Goal: Navigation & Orientation: Find specific page/section

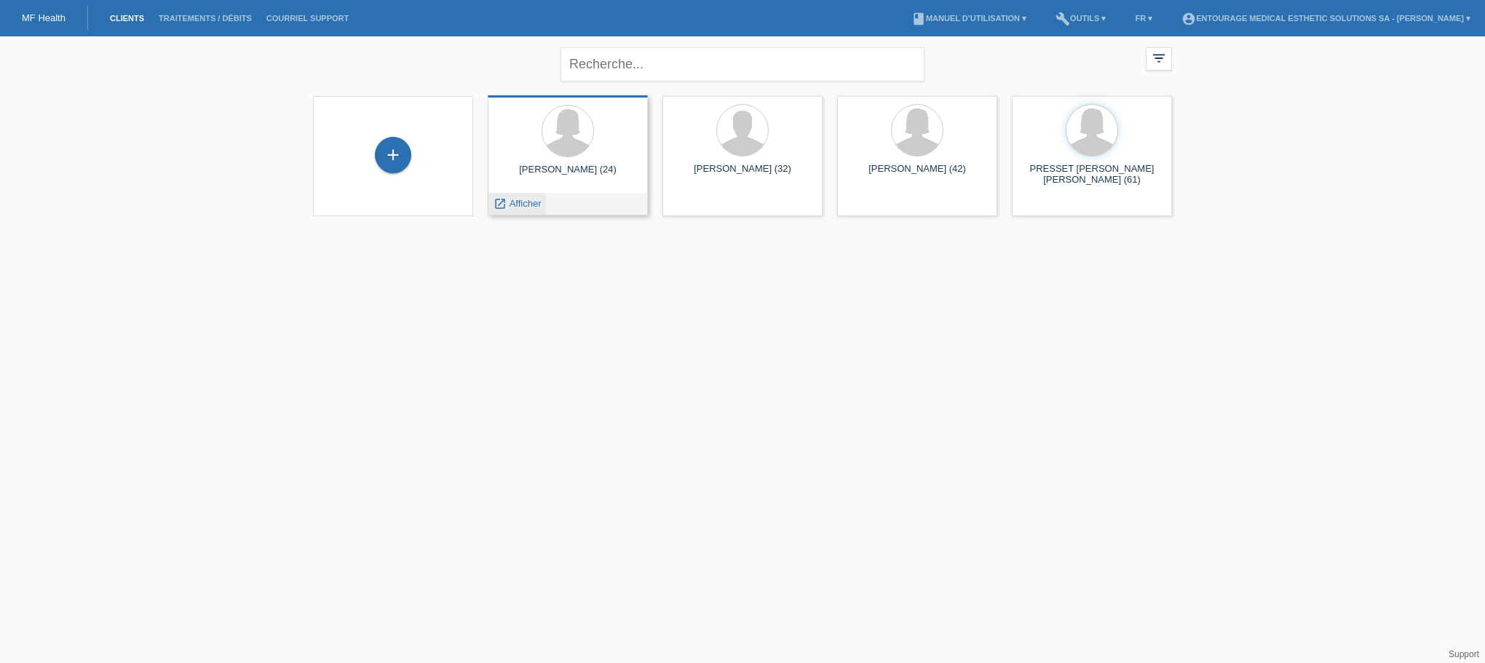
click at [515, 204] on span "Afficher" at bounding box center [526, 203] width 32 height 11
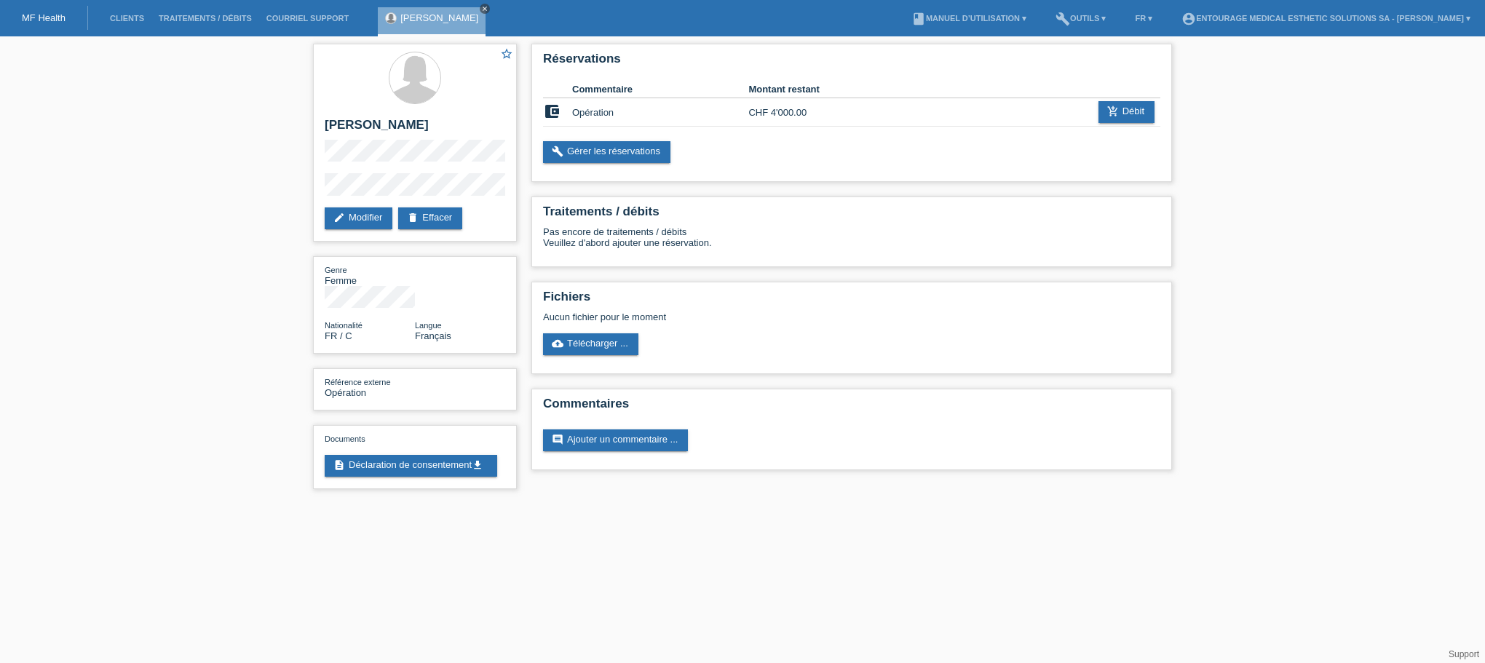
click at [481, 8] on icon "close" at bounding box center [484, 8] width 7 height 7
click at [483, 79] on div at bounding box center [415, 79] width 181 height 55
click at [114, 20] on link "Clients" at bounding box center [127, 18] width 49 height 9
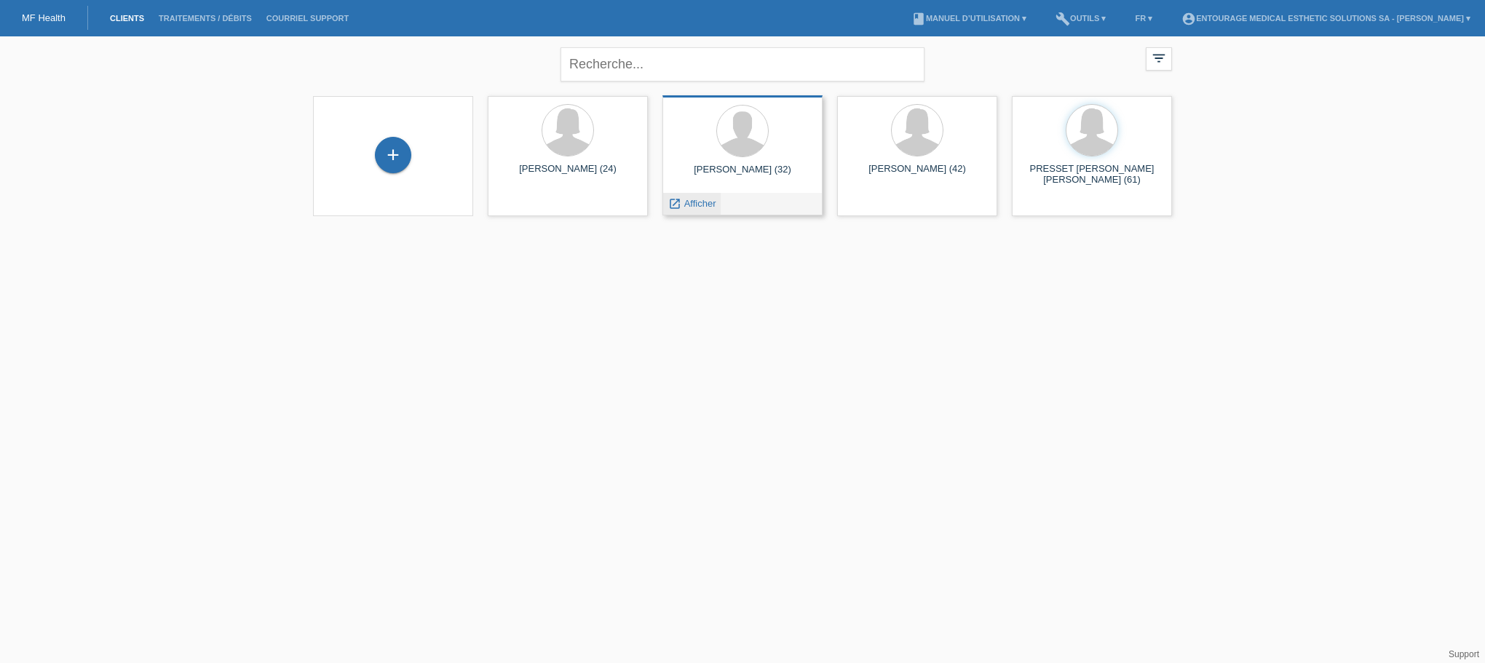
click at [699, 202] on span "Afficher" at bounding box center [700, 203] width 32 height 11
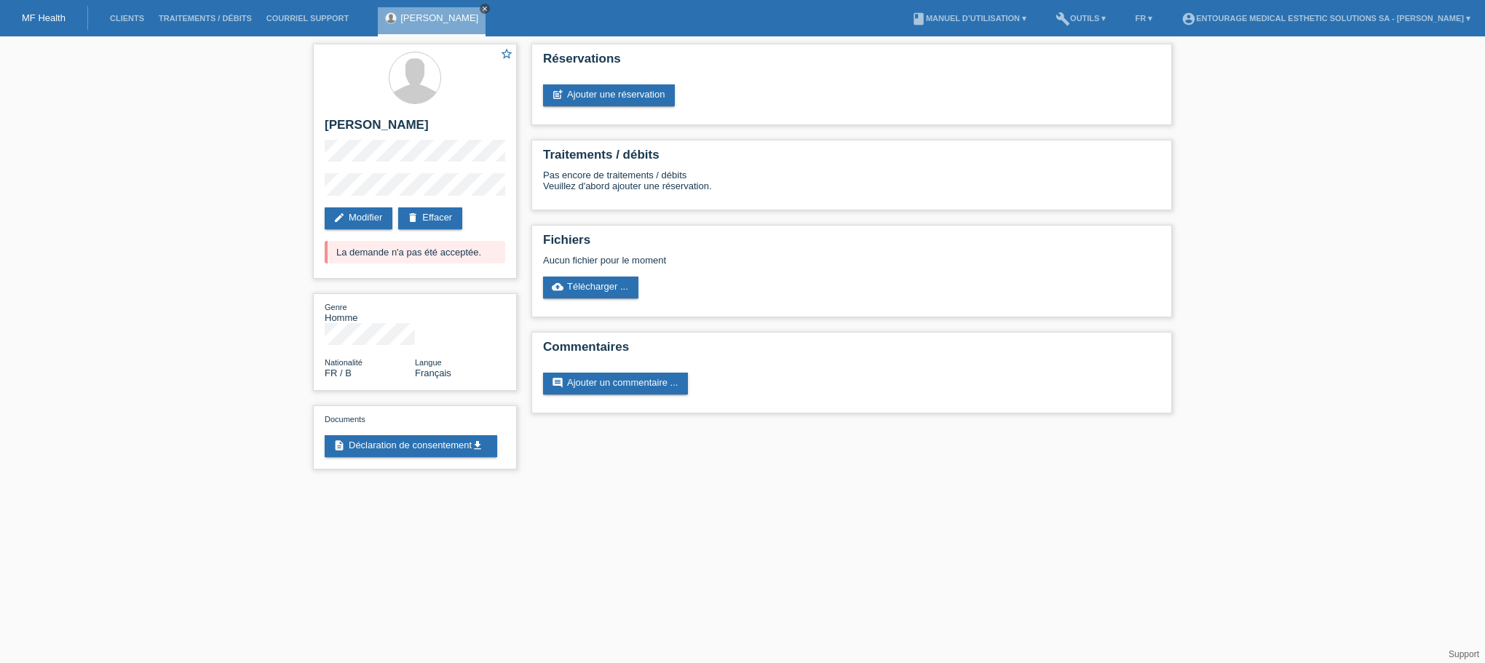
click at [493, 5] on div "[PERSON_NAME] close" at bounding box center [435, 18] width 115 height 36
click at [191, 14] on li "Traitements / débits" at bounding box center [205, 18] width 108 height 37
click at [178, 25] on li "Traitements / débits" at bounding box center [205, 18] width 108 height 37
click at [180, 20] on link "Traitements / débits" at bounding box center [205, 18] width 108 height 9
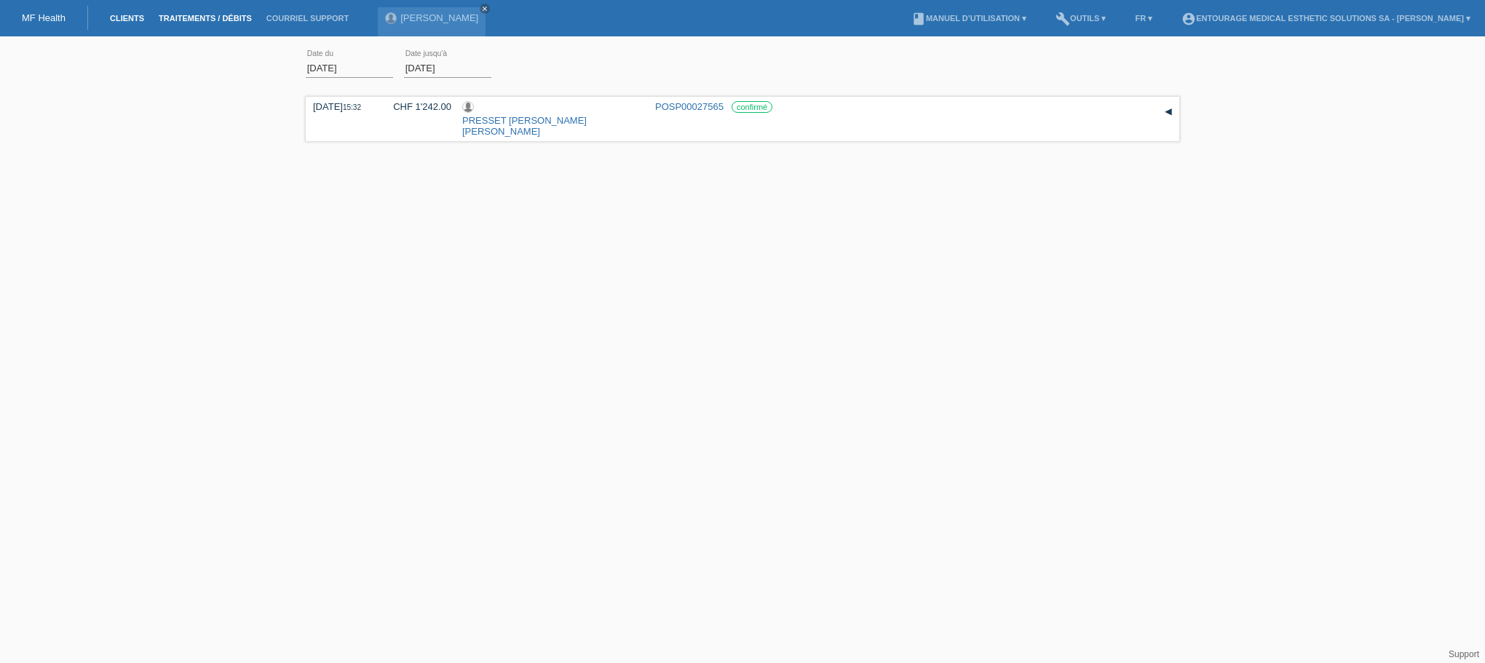
click at [140, 23] on link "Clients" at bounding box center [127, 18] width 49 height 9
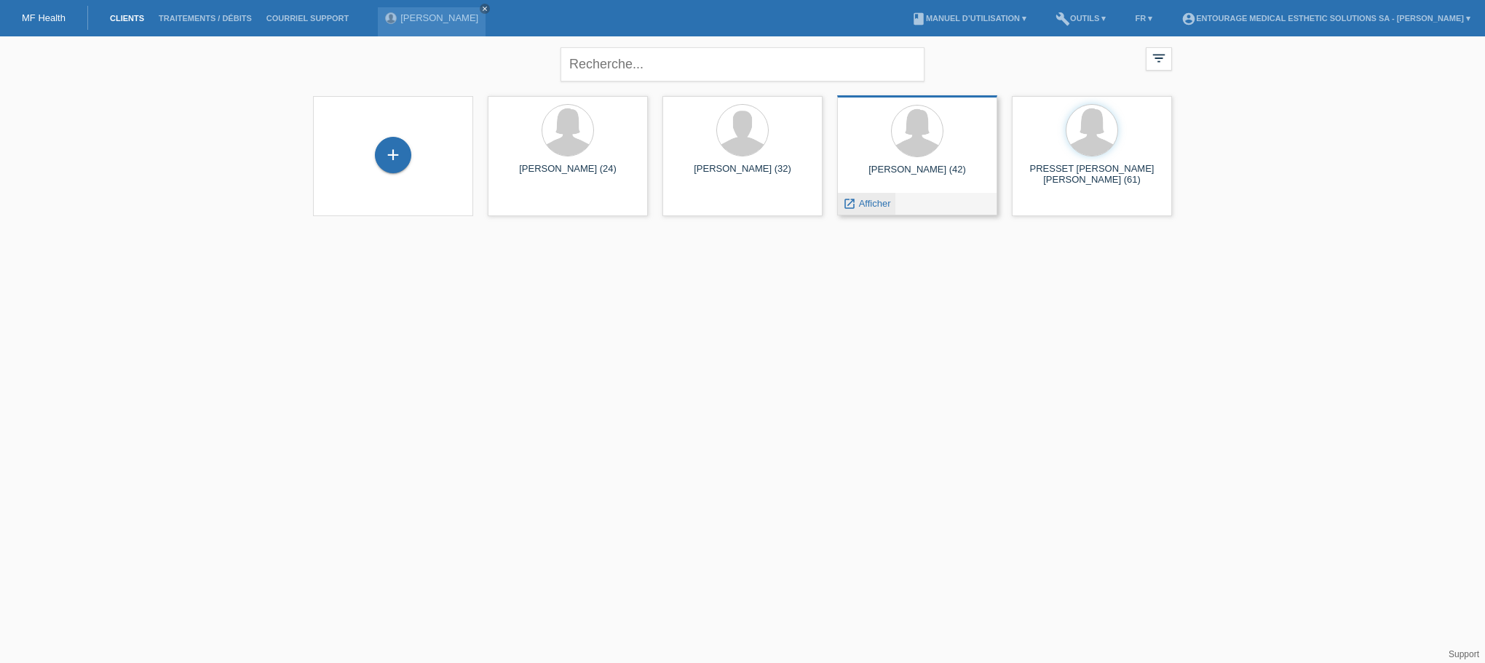
click at [866, 202] on span "Afficher" at bounding box center [875, 203] width 32 height 11
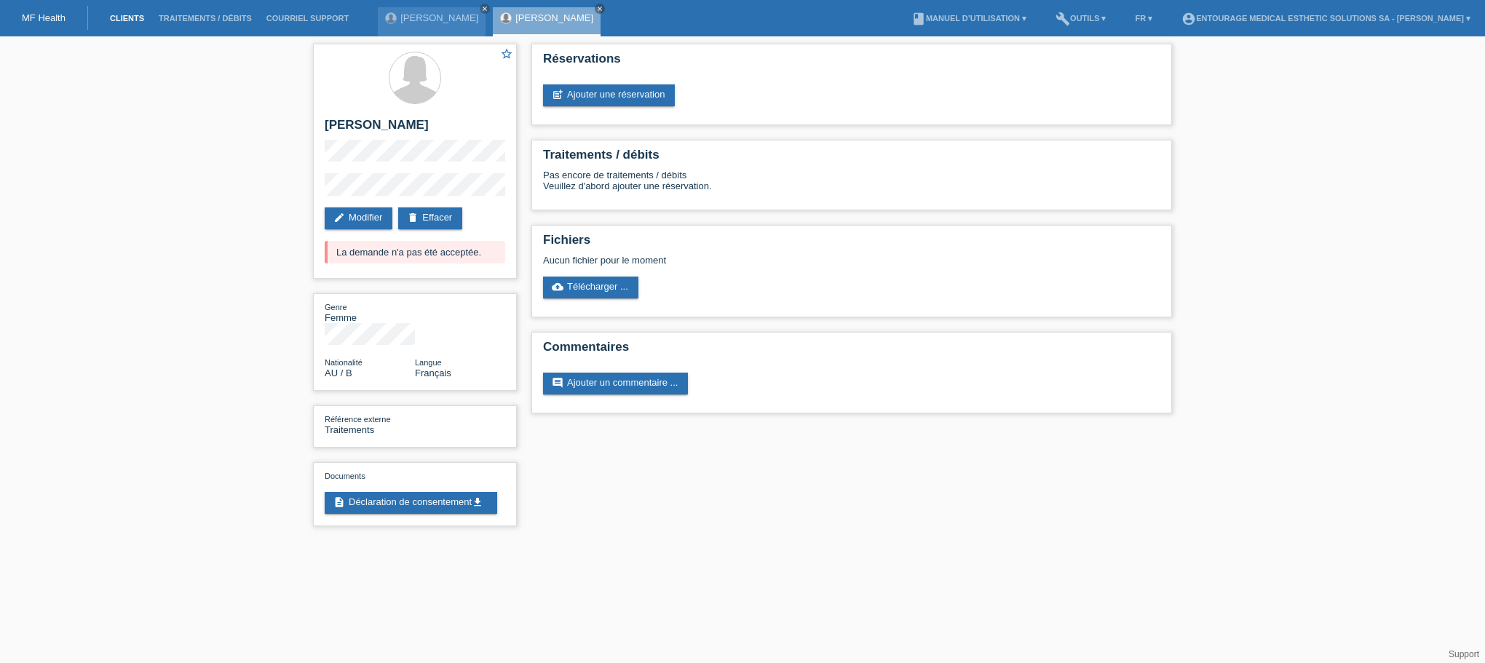
click at [122, 15] on link "Clients" at bounding box center [127, 18] width 49 height 9
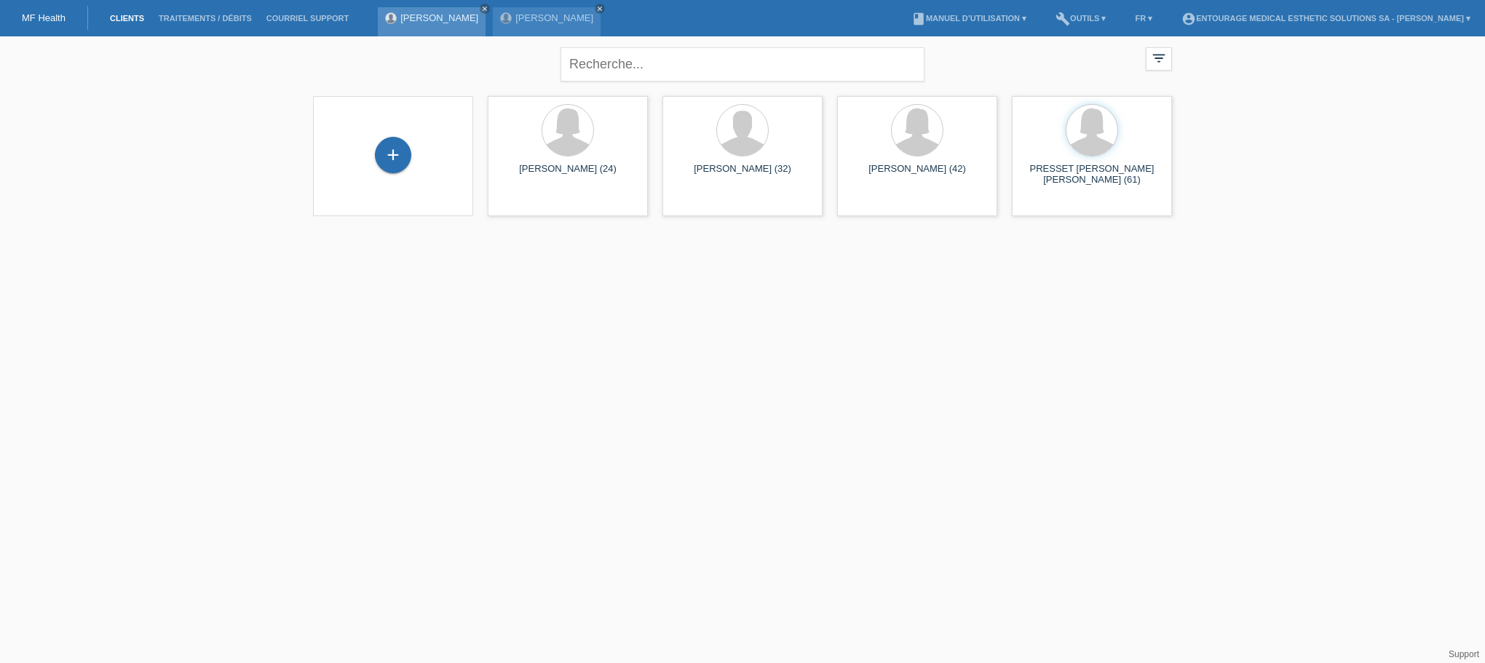
click at [452, 21] on link "[PERSON_NAME]" at bounding box center [439, 17] width 78 height 11
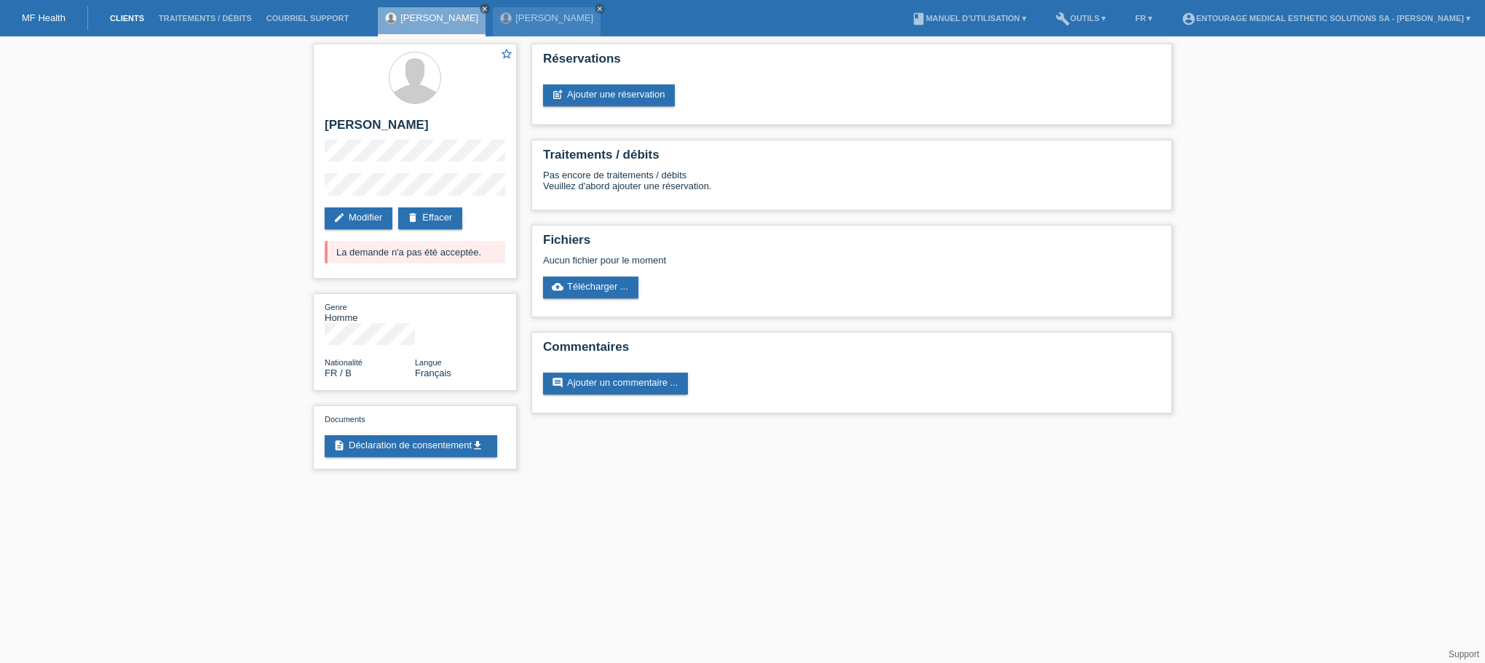
click at [137, 17] on link "Clients" at bounding box center [127, 18] width 49 height 9
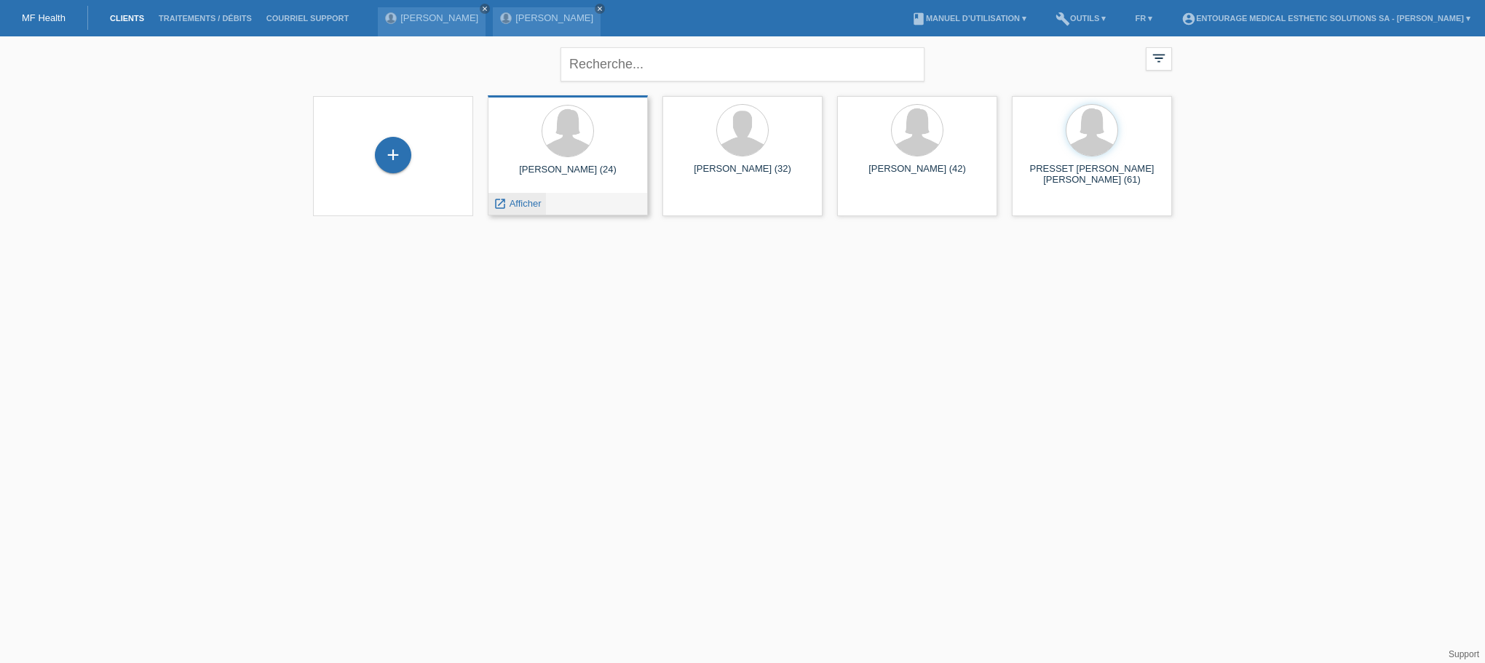
click at [529, 200] on span "Afficher" at bounding box center [526, 203] width 32 height 11
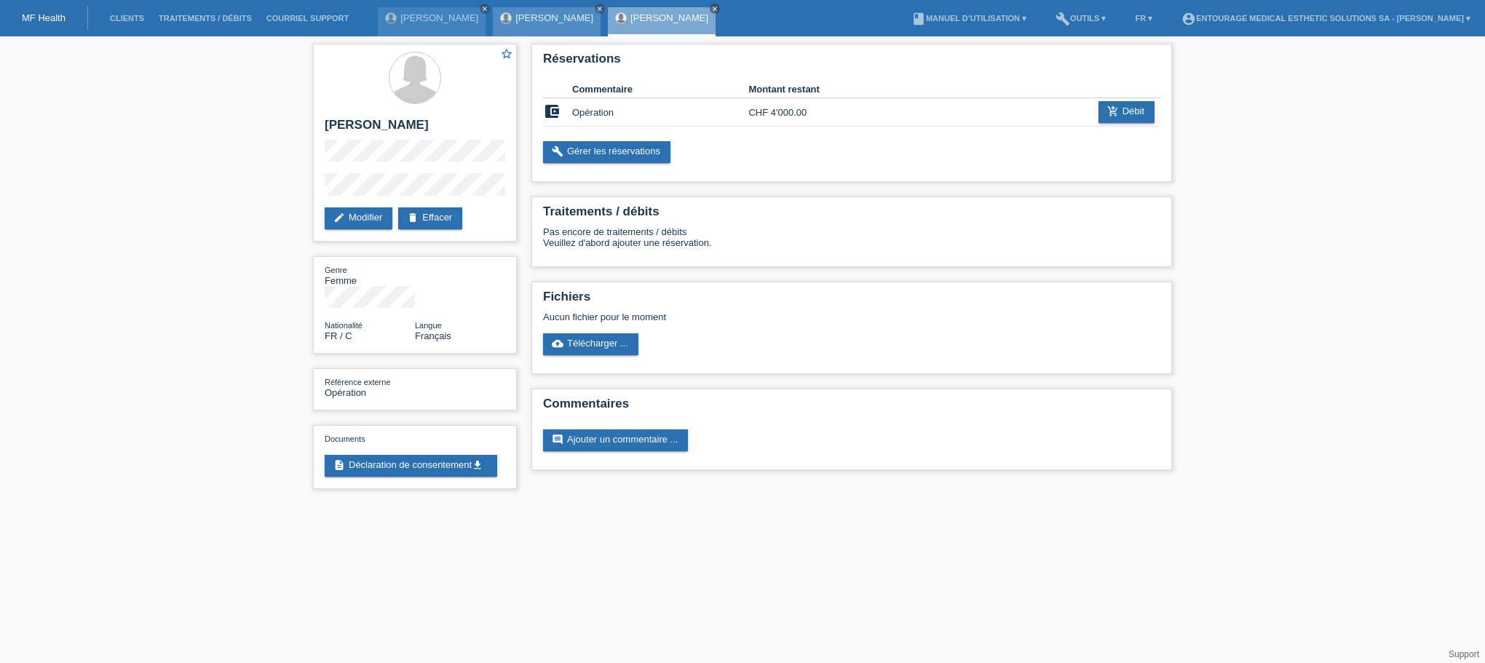
click at [558, 20] on link "[PERSON_NAME]" at bounding box center [554, 17] width 78 height 11
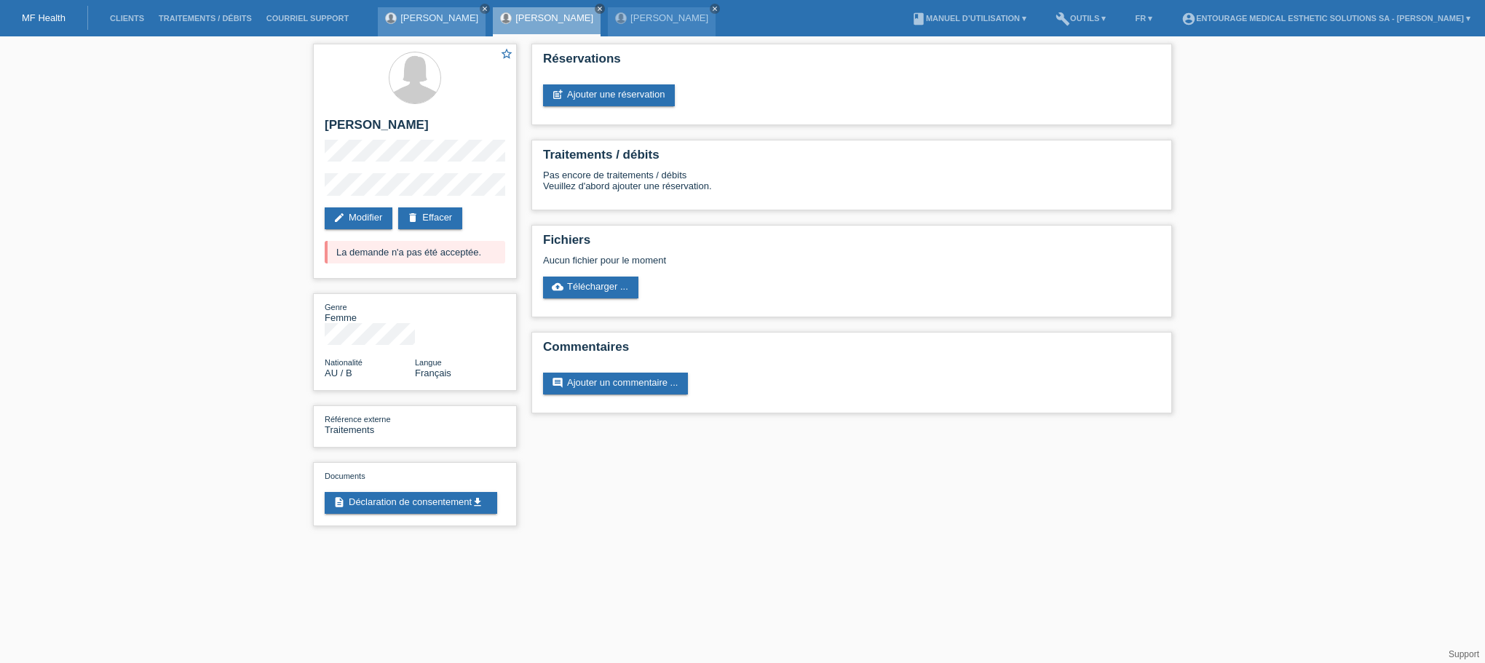
click at [404, 20] on link "Ronan Jean-Luc Gallerne" at bounding box center [439, 17] width 78 height 11
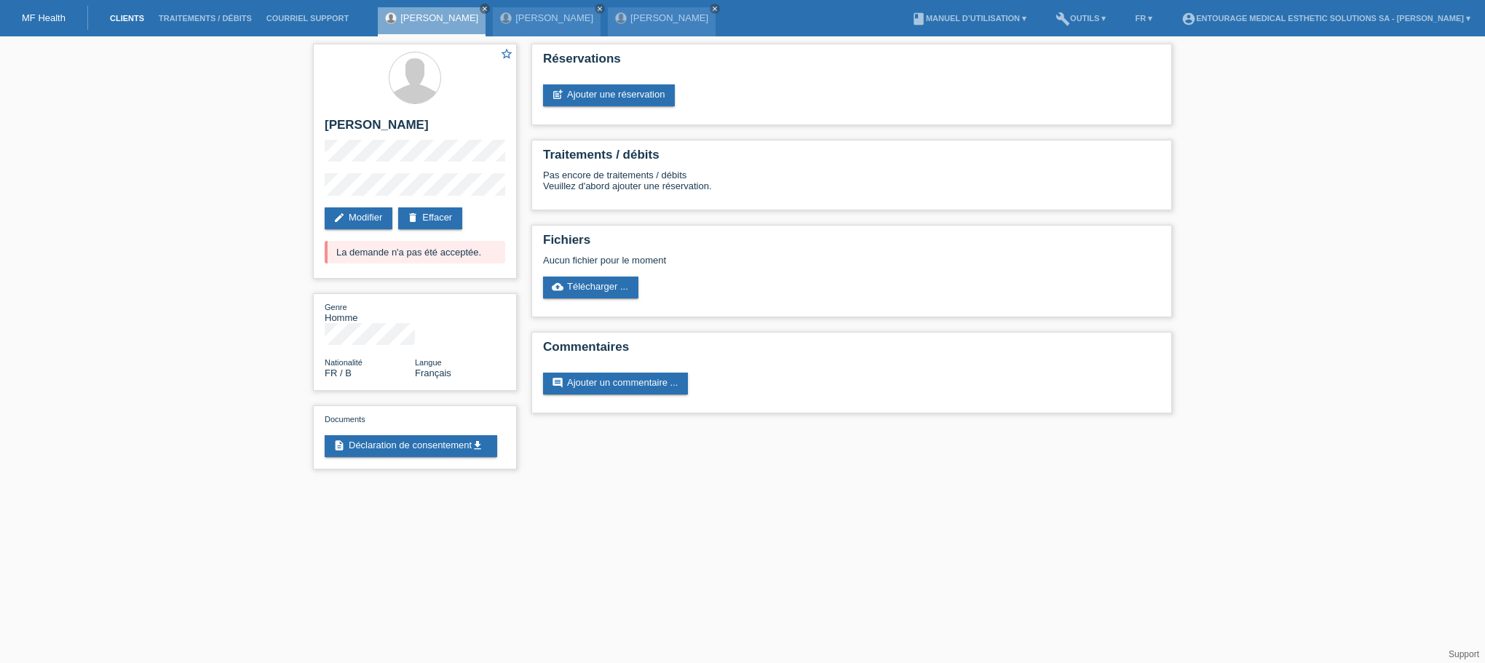
click at [134, 17] on link "Clients" at bounding box center [127, 18] width 49 height 9
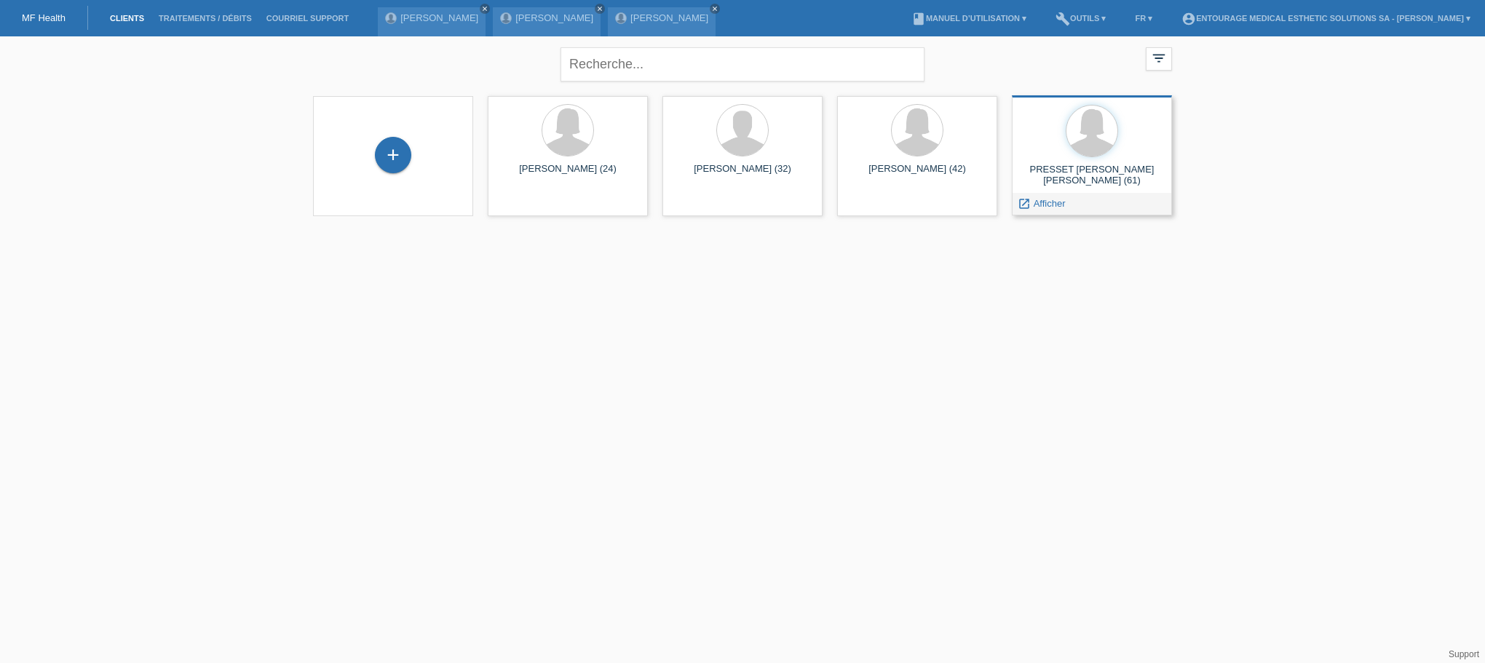
click at [1093, 175] on div "PRESSET Valérie Laurence Fabienne (61)" at bounding box center [1092, 175] width 137 height 23
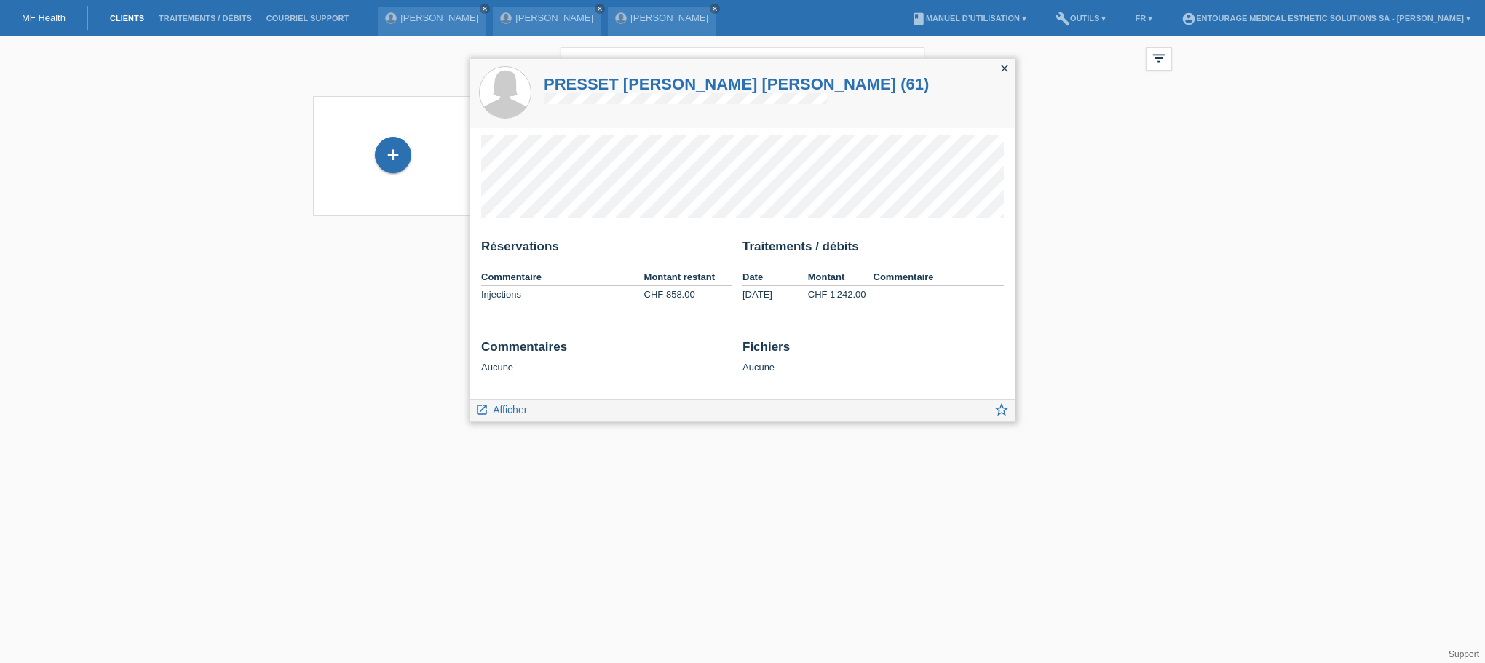
click at [1007, 66] on icon "close" at bounding box center [1005, 69] width 12 height 12
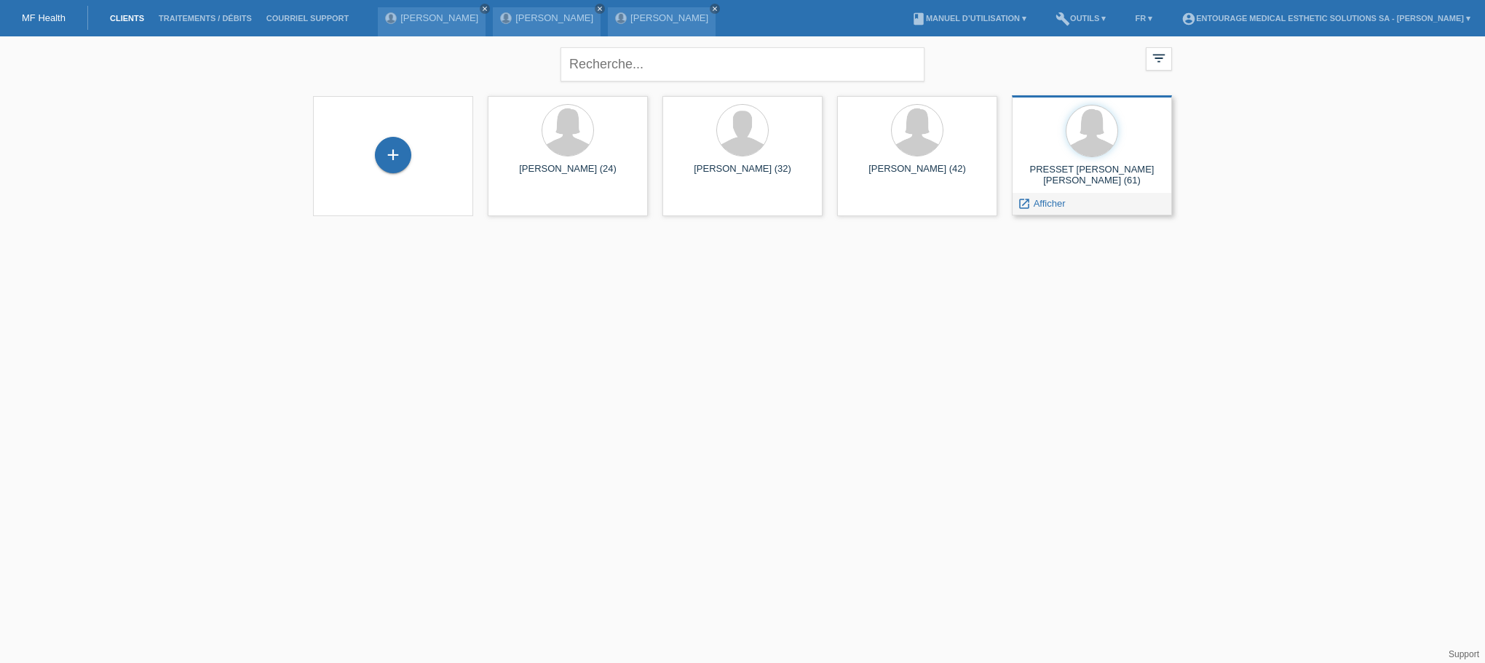
click at [1097, 166] on div "PRESSET Valérie Laurence Fabienne (61)" at bounding box center [1092, 175] width 137 height 23
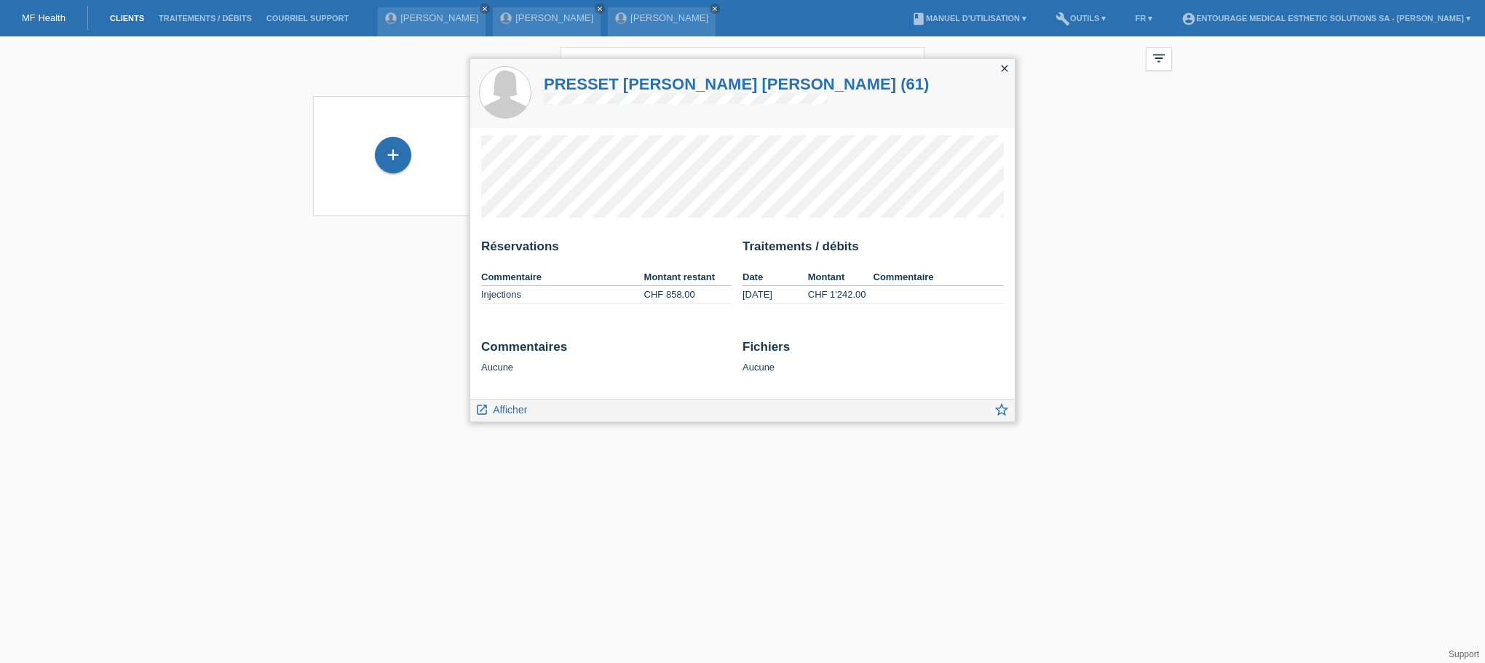
click at [1008, 69] on icon "close" at bounding box center [1005, 69] width 12 height 12
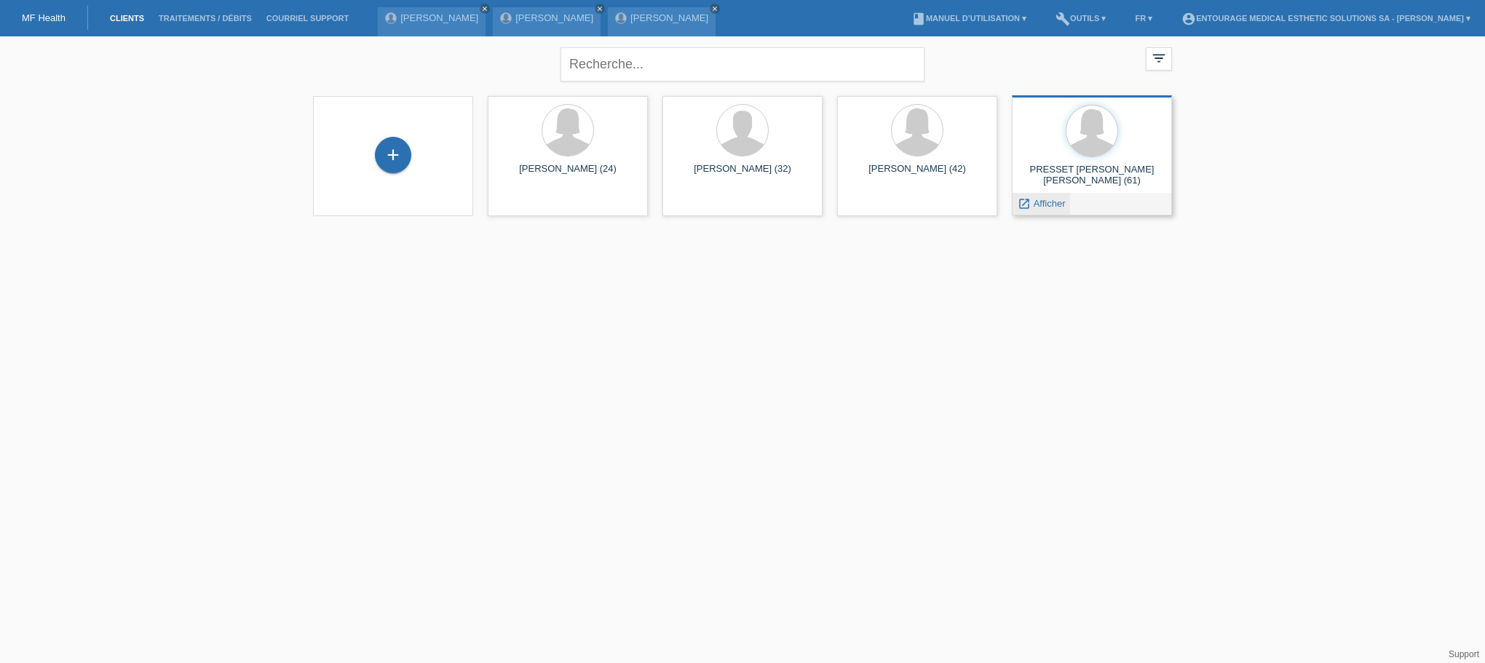
click at [1032, 206] on link "launch Afficher" at bounding box center [1041, 203] width 47 height 11
